Goal: Task Accomplishment & Management: Use online tool/utility

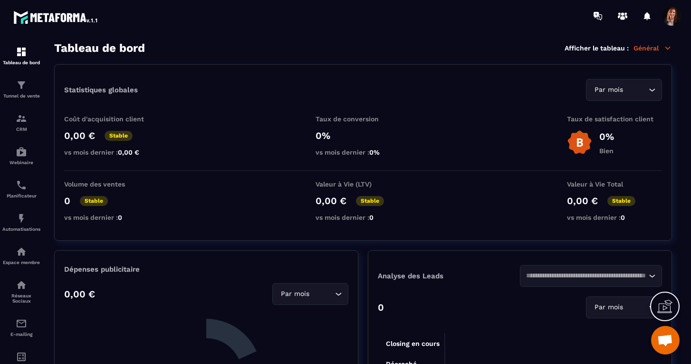
scroll to position [2633, 0]
click at [23, 92] on div "Tunnel de vente" at bounding box center [21, 88] width 38 height 19
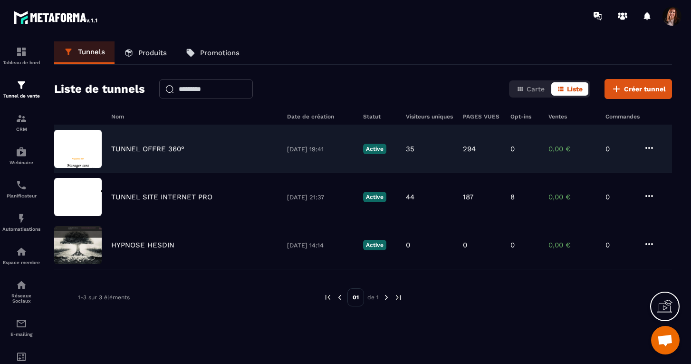
click at [143, 148] on p "TUNNEL OFFRE 360°" at bounding box center [147, 149] width 73 height 9
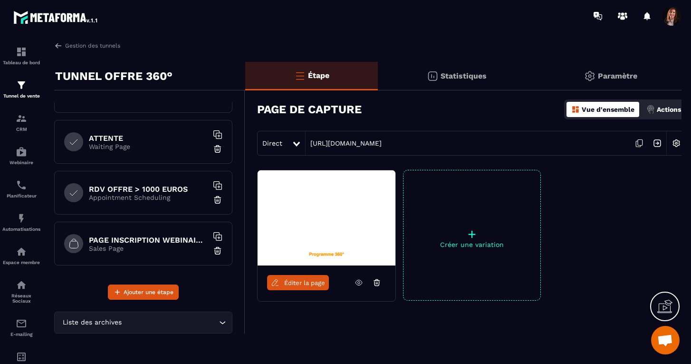
scroll to position [237, 0]
click at [156, 244] on p "Sales Page" at bounding box center [148, 248] width 119 height 8
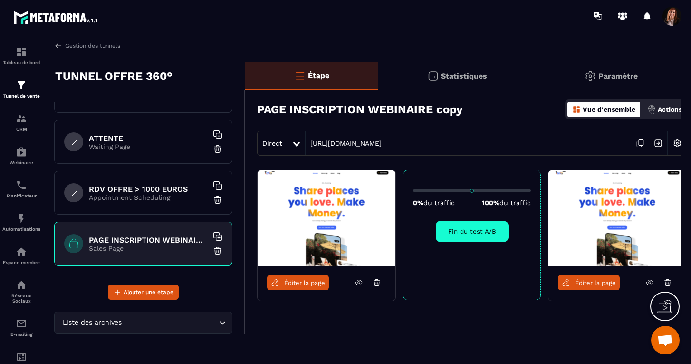
click at [319, 240] on img at bounding box center [327, 217] width 138 height 95
click at [292, 285] on span "Éditer la page" at bounding box center [304, 282] width 41 height 7
